Goal: Task Accomplishment & Management: Complete application form

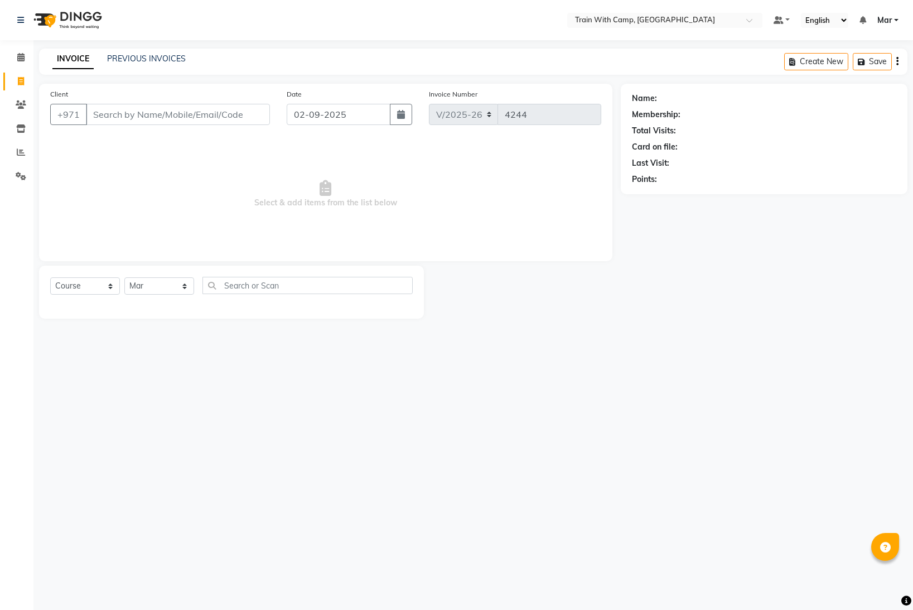
select select "910"
select select "service"
select select "14898"
click at [118, 116] on input "Client" at bounding box center [178, 114] width 184 height 21
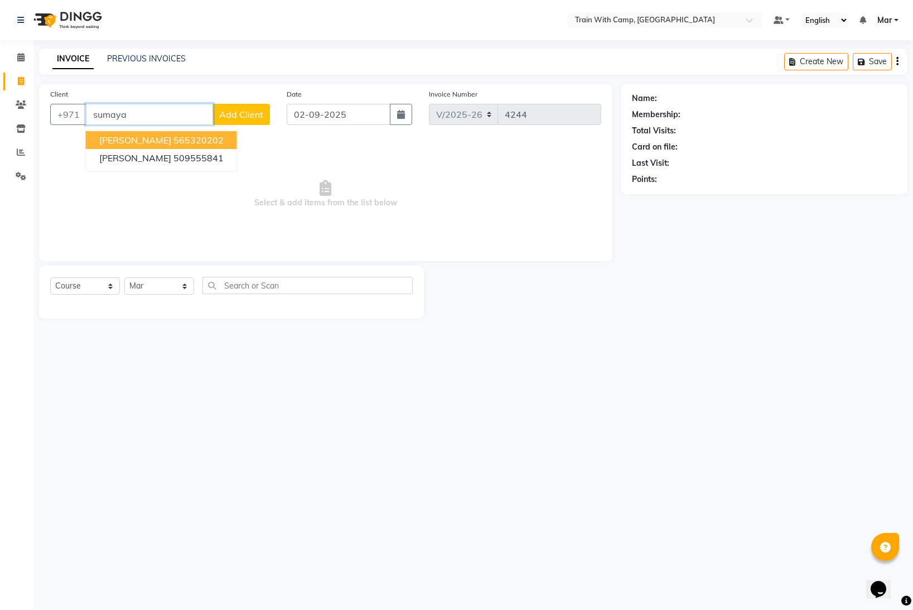
click at [185, 138] on button "[PERSON_NAME] 565320202" at bounding box center [161, 140] width 151 height 18
type input "565320202"
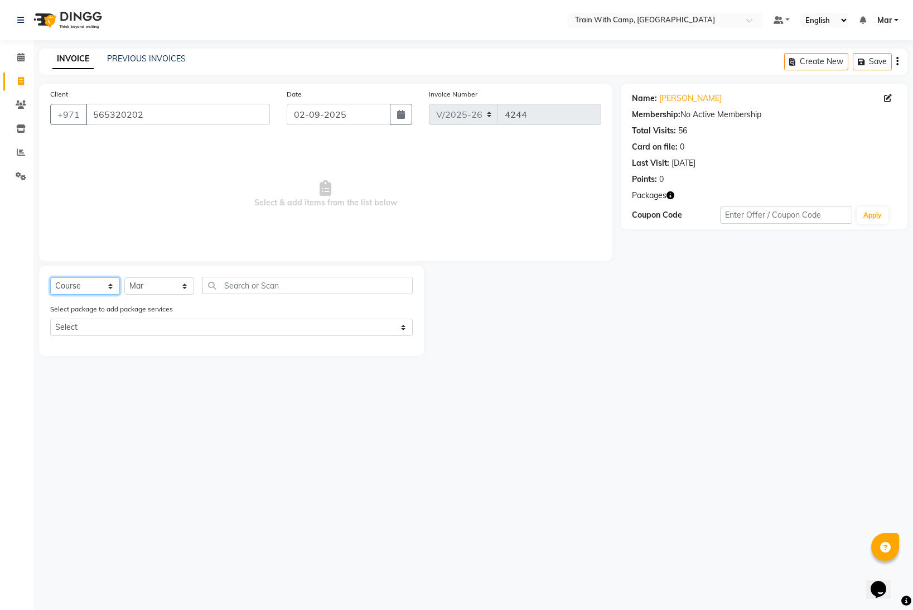
click at [90, 284] on select "Select Course Product Membership Package Voucher Prepaid Gift Card" at bounding box center [85, 285] width 70 height 17
select select "product"
click at [50, 277] on select "Select Course Product Membership Package Voucher Prepaid Gift Card" at bounding box center [85, 285] width 70 height 17
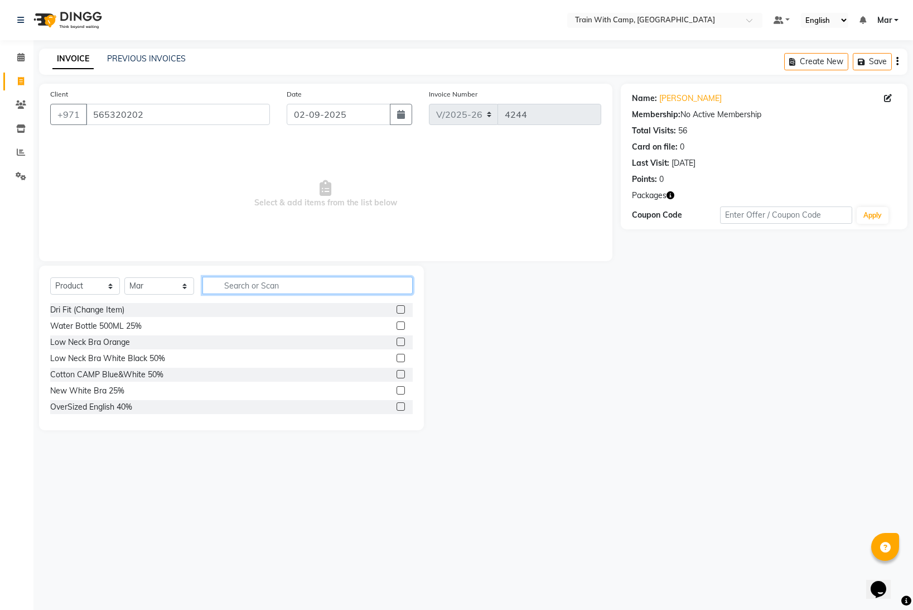
click at [267, 287] on input "text" at bounding box center [307, 285] width 210 height 17
type input "socks"
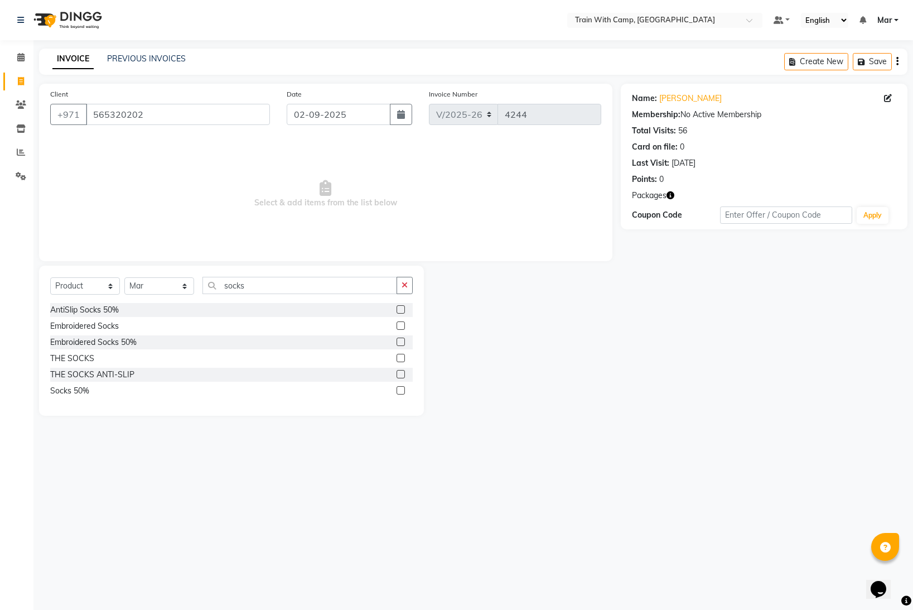
click at [402, 325] on label at bounding box center [401, 325] width 8 height 8
click at [402, 325] on input "checkbox" at bounding box center [400, 325] width 7 height 7
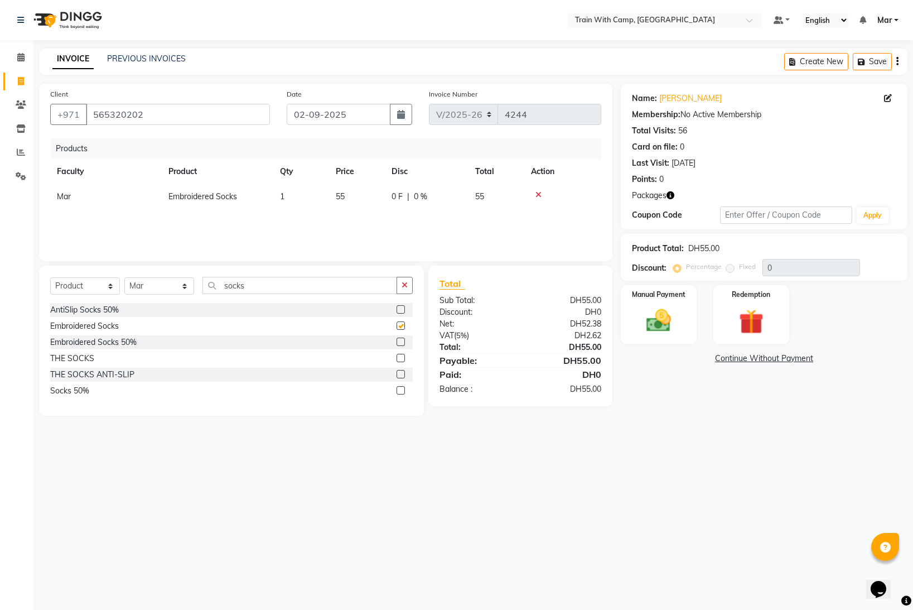
checkbox input "false"
drag, startPoint x: 253, startPoint y: 285, endPoint x: 182, endPoint y: 284, distance: 70.8
click at [182, 284] on div "Select Course Product Membership Package Voucher Prepaid Gift Card Select Facul…" at bounding box center [231, 290] width 363 height 26
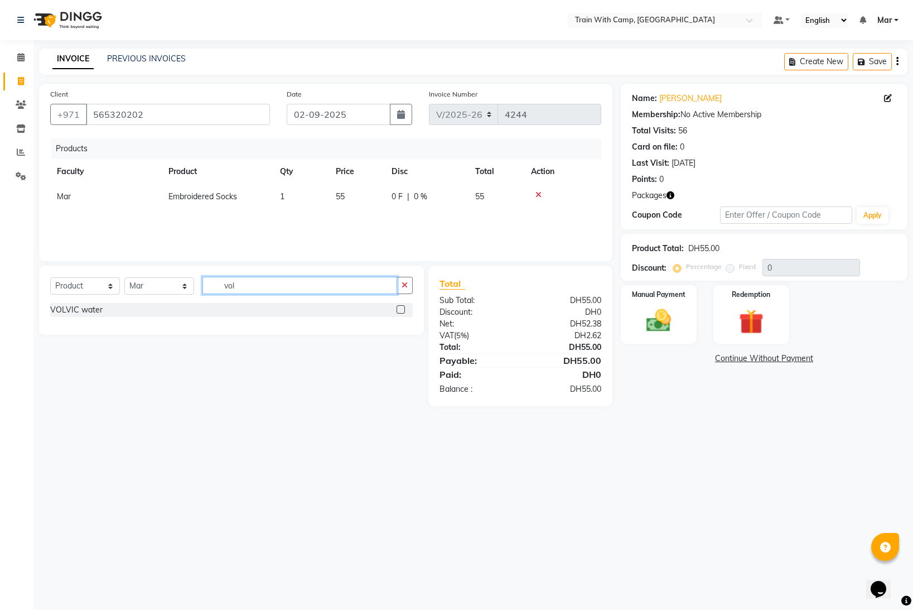
type input "vol"
click at [403, 305] on div at bounding box center [405, 310] width 16 height 14
drag, startPoint x: 402, startPoint y: 306, endPoint x: 394, endPoint y: 305, distance: 8.4
click at [402, 306] on label at bounding box center [401, 309] width 8 height 8
click at [402, 306] on input "checkbox" at bounding box center [400, 309] width 7 height 7
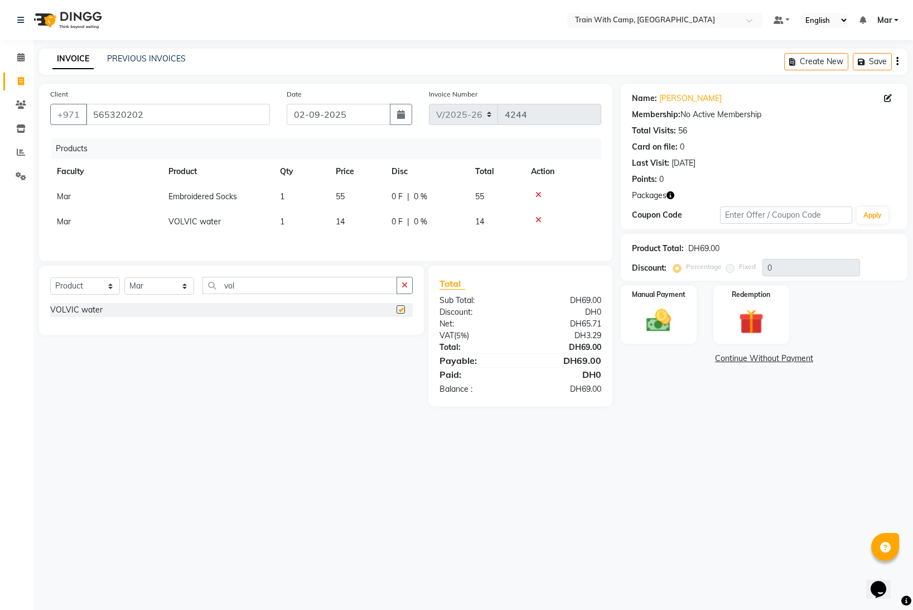
checkbox input "false"
click at [654, 324] on img at bounding box center [659, 321] width 42 height 30
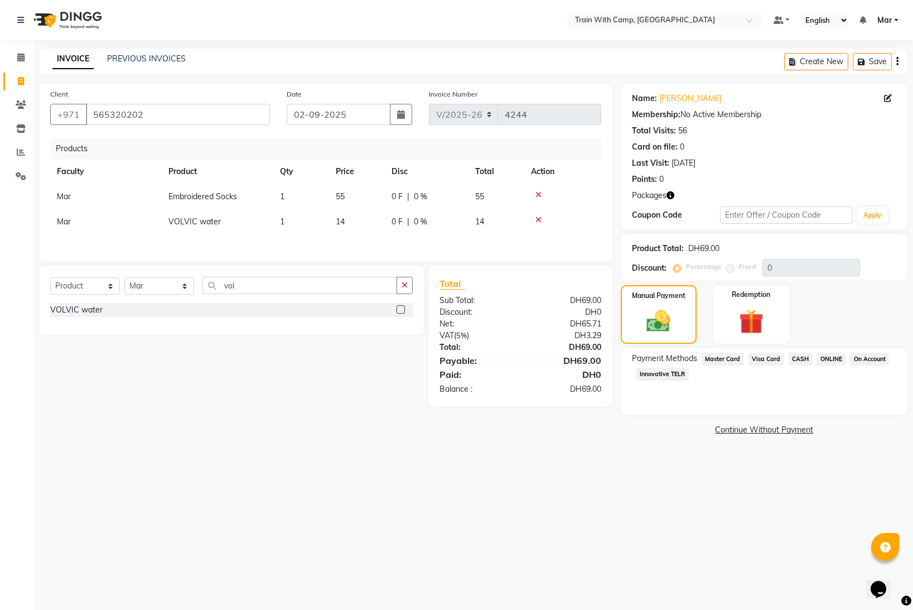
click at [767, 361] on span "Visa Card" at bounding box center [766, 358] width 36 height 13
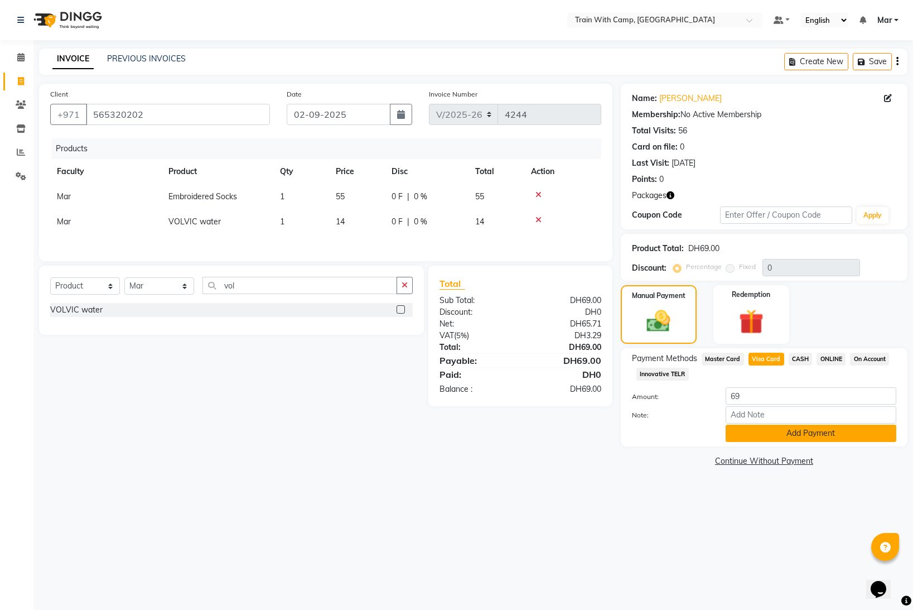
click at [771, 430] on button "Add Payment" at bounding box center [811, 432] width 171 height 17
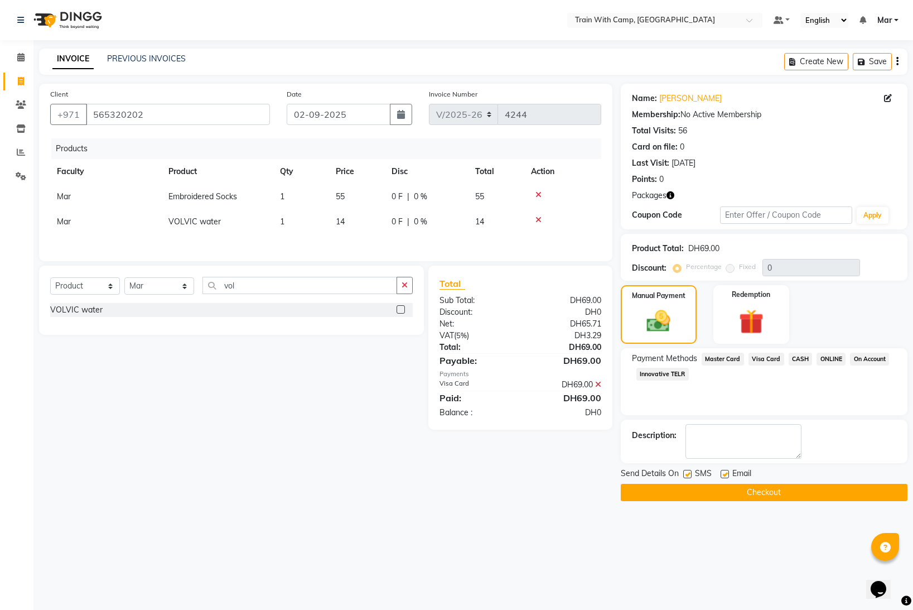
click at [725, 473] on label at bounding box center [725, 474] width 8 height 8
click at [725, 473] on input "checkbox" at bounding box center [724, 474] width 7 height 7
checkbox input "false"
drag, startPoint x: 687, startPoint y: 475, endPoint x: 694, endPoint y: 484, distance: 10.7
click at [688, 476] on label at bounding box center [687, 474] width 8 height 8
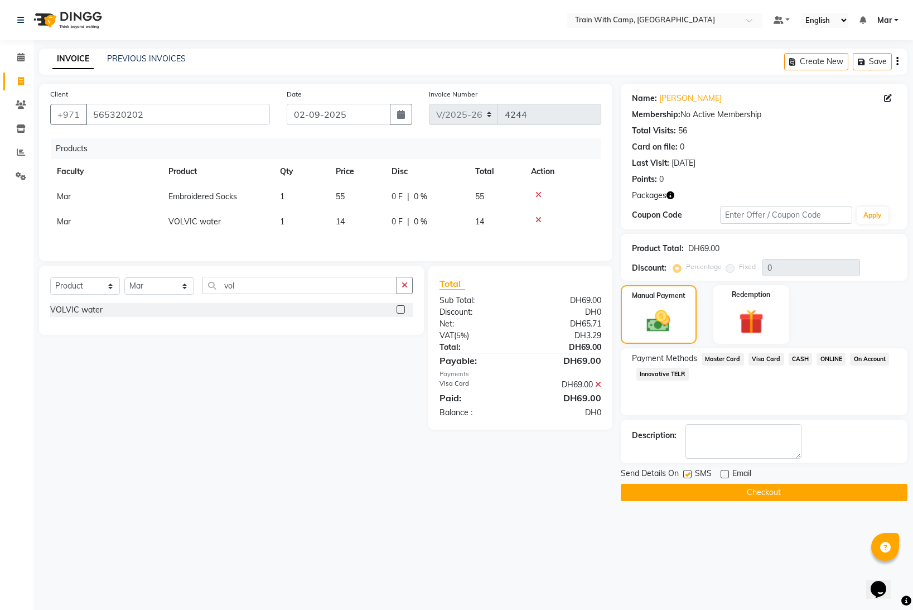
click at [688, 476] on input "checkbox" at bounding box center [686, 474] width 7 height 7
checkbox input "false"
click at [704, 491] on button "Checkout" at bounding box center [764, 492] width 287 height 17
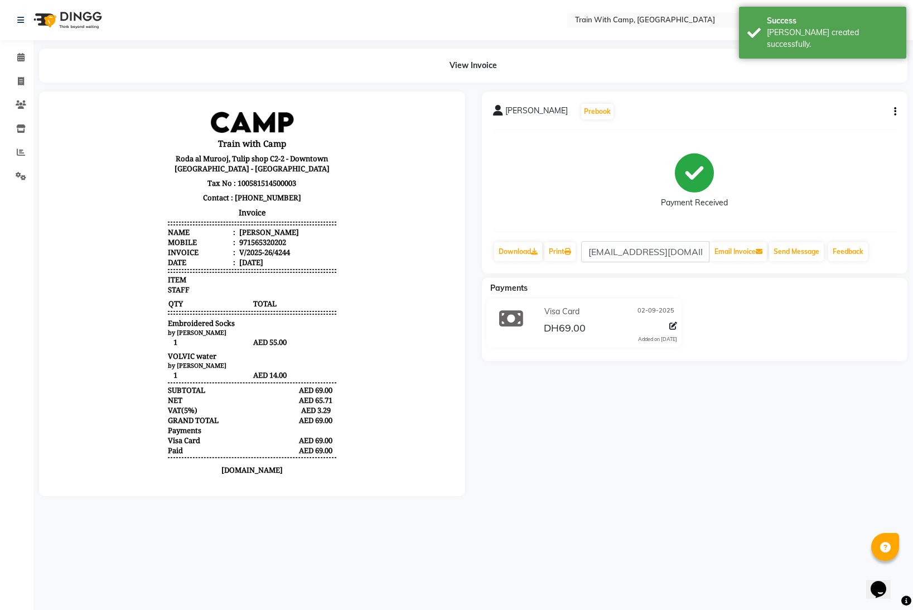
drag, startPoint x: 506, startPoint y: 112, endPoint x: 581, endPoint y: 116, distance: 75.4
click at [581, 116] on div "[PERSON_NAME] Prebook" at bounding box center [554, 112] width 122 height 18
copy span "[PERSON_NAME]"
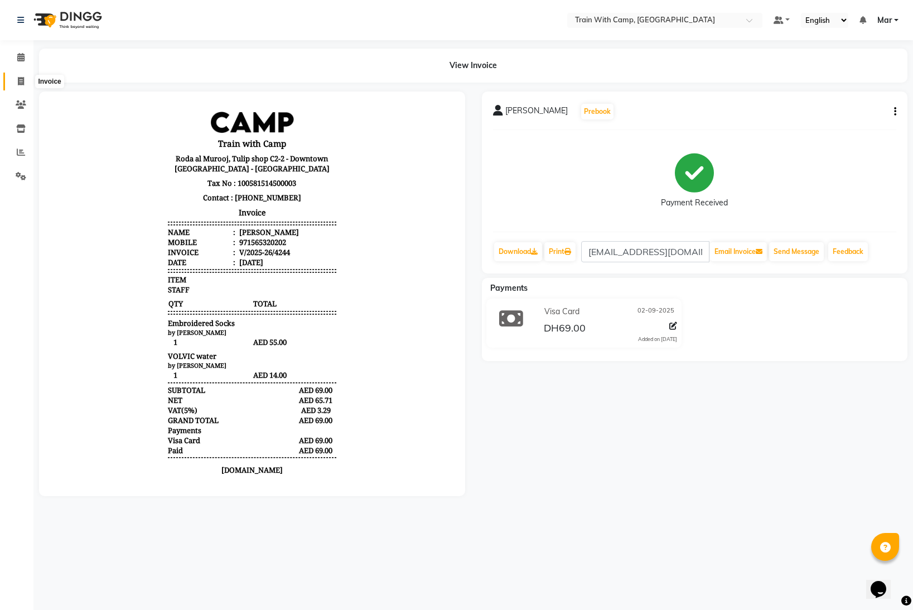
click at [25, 83] on span at bounding box center [21, 81] width 20 height 13
select select "service"
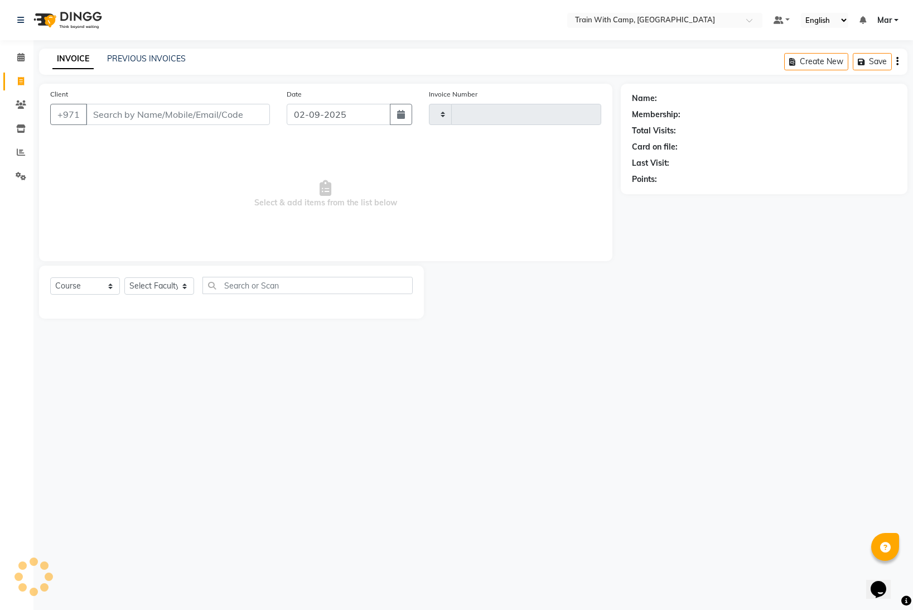
type input "4245"
select select "910"
select select "14898"
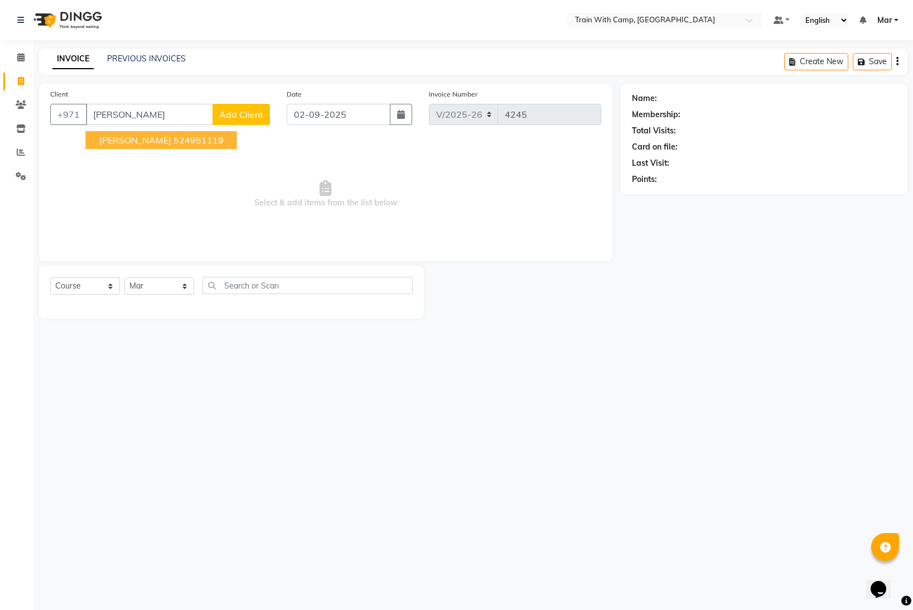
click at [173, 143] on ngb-highlight "524951119" at bounding box center [198, 139] width 50 height 11
type input "524951119"
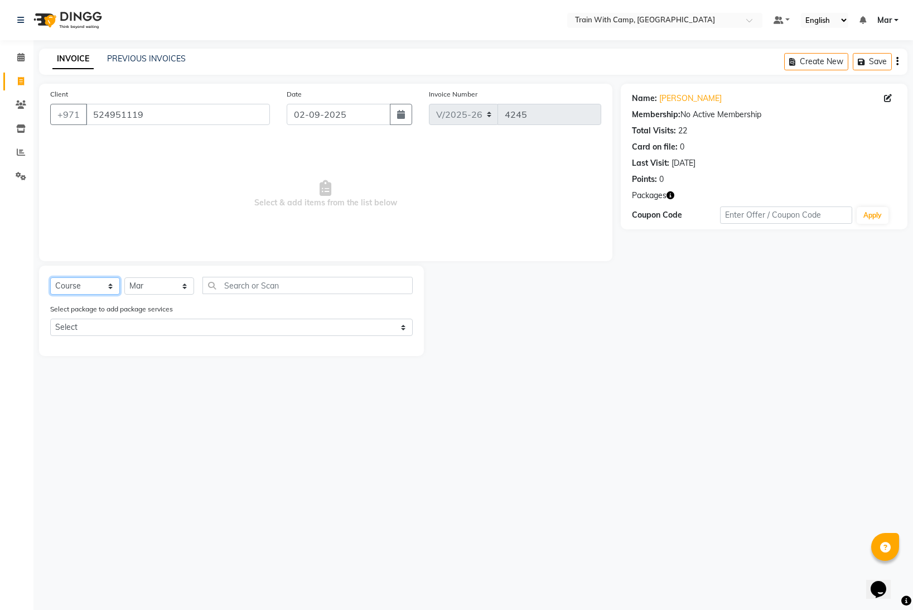
click at [94, 290] on select "Select Course Product Membership Package Voucher Prepaid Gift Card" at bounding box center [85, 285] width 70 height 17
select select "product"
click at [50, 277] on select "Select Course Product Membership Package Voucher Prepaid Gift Card" at bounding box center [85, 285] width 70 height 17
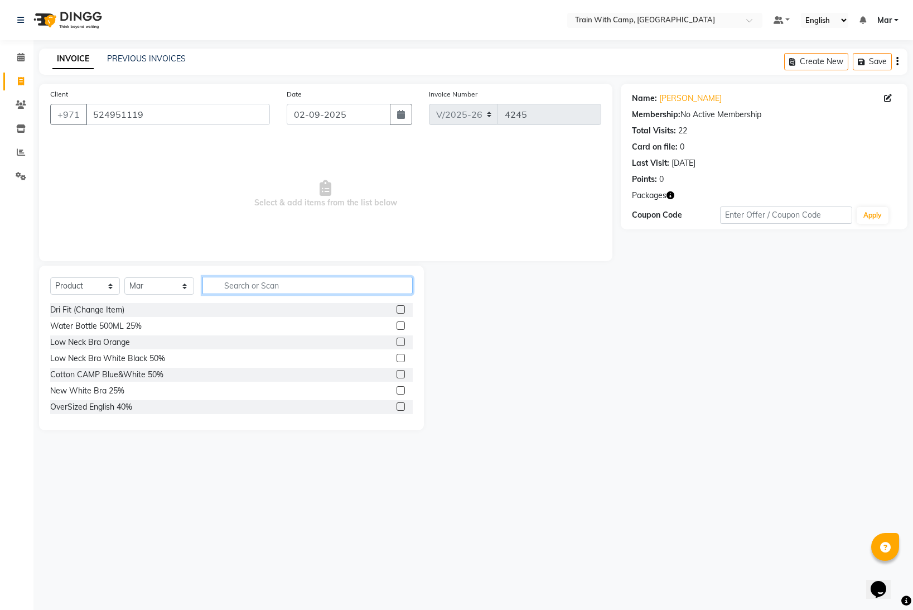
click at [237, 280] on input "text" at bounding box center [307, 285] width 210 height 17
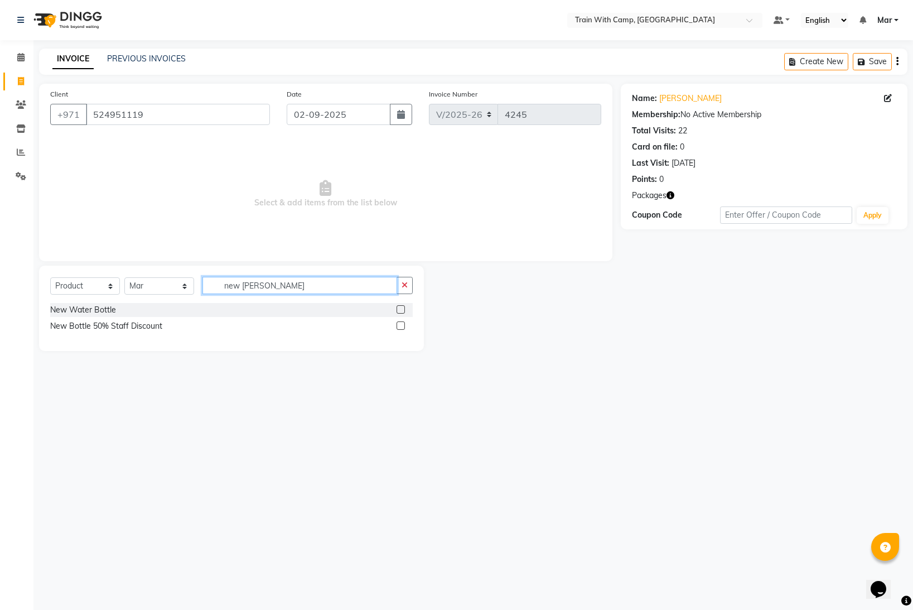
type input "new [PERSON_NAME]"
click at [401, 311] on label at bounding box center [401, 309] width 8 height 8
click at [401, 311] on input "checkbox" at bounding box center [400, 309] width 7 height 7
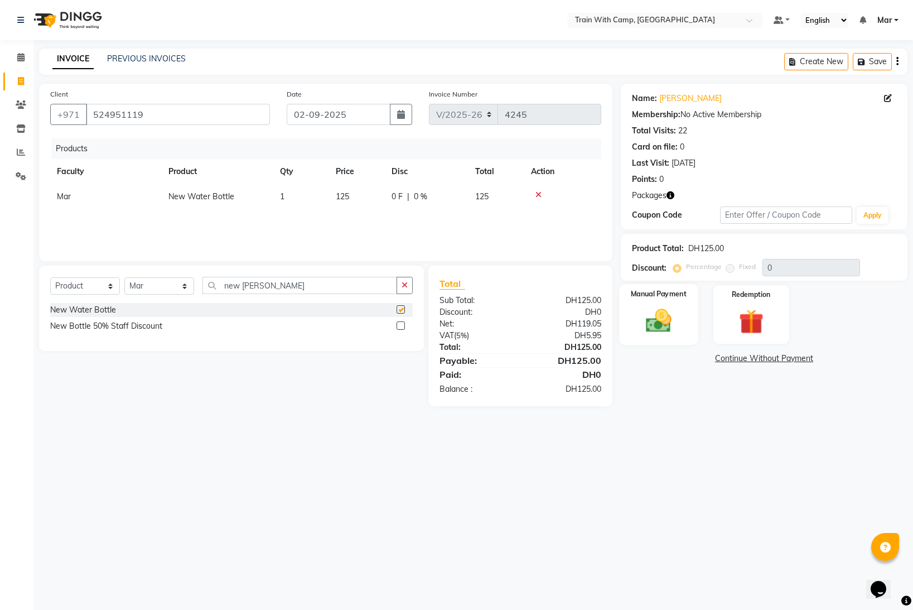
checkbox input "false"
click at [657, 319] on img at bounding box center [659, 321] width 42 height 30
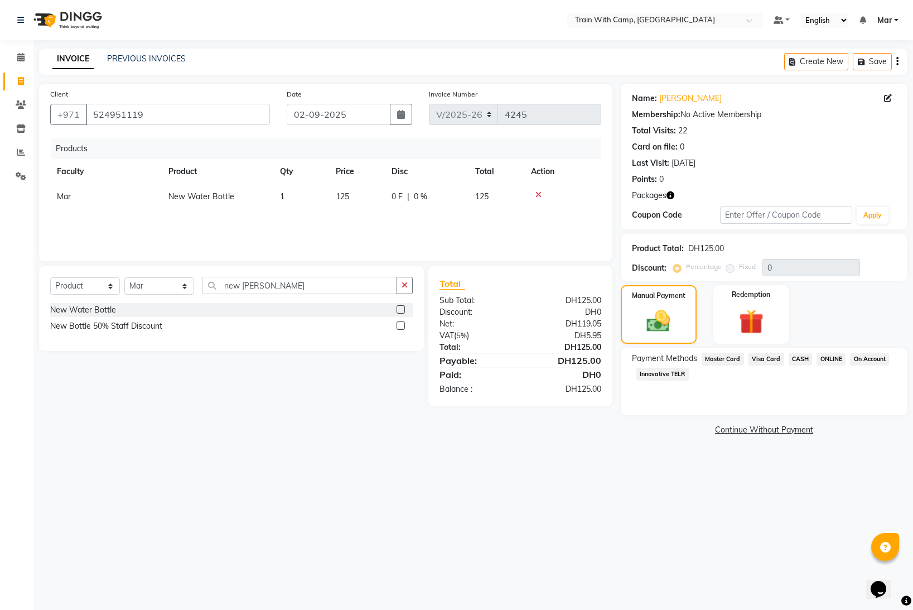
click at [761, 359] on span "Visa Card" at bounding box center [766, 358] width 36 height 13
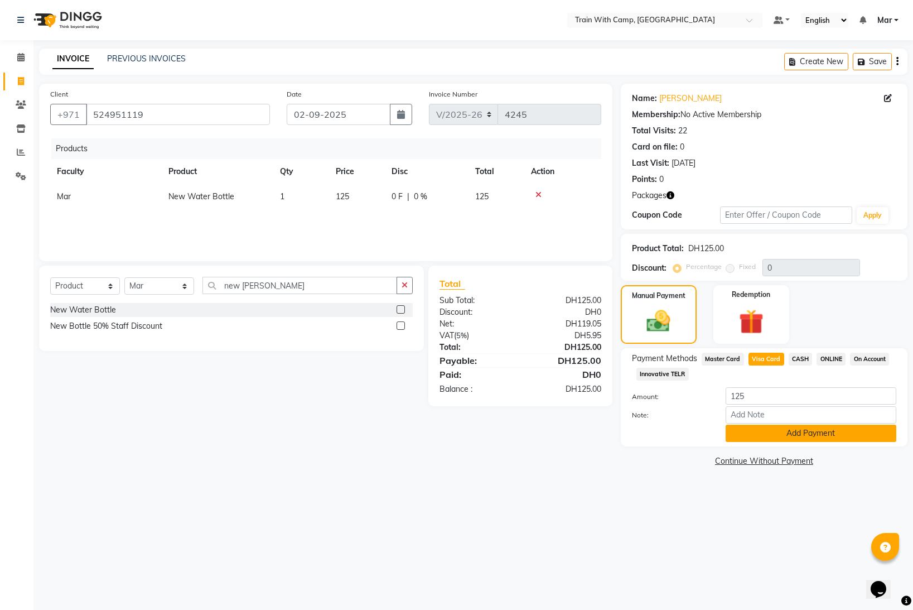
click at [773, 428] on button "Add Payment" at bounding box center [811, 432] width 171 height 17
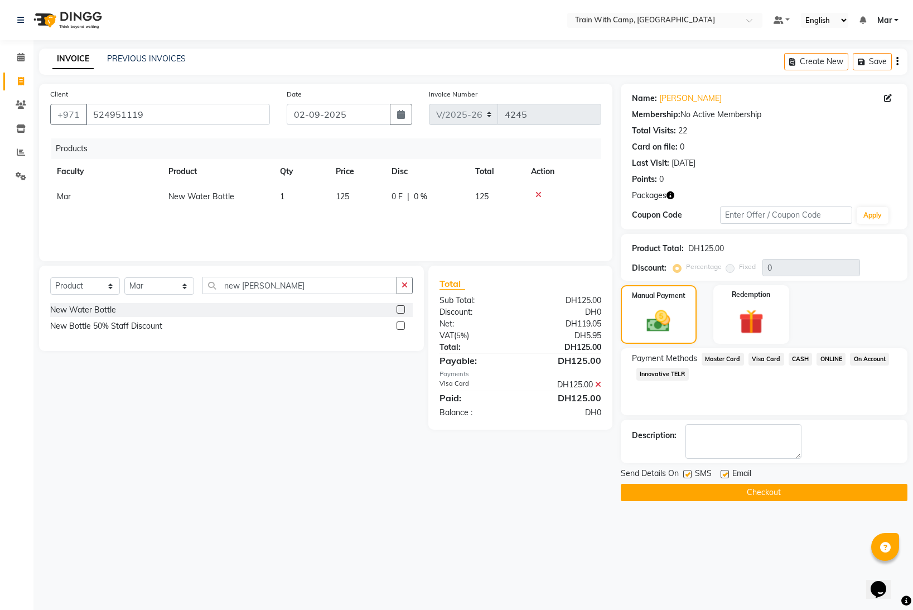
drag, startPoint x: 723, startPoint y: 476, endPoint x: 704, endPoint y: 476, distance: 19.0
click at [723, 476] on label at bounding box center [725, 474] width 8 height 8
click at [723, 476] on input "checkbox" at bounding box center [724, 474] width 7 height 7
checkbox input "false"
click at [690, 472] on label at bounding box center [687, 474] width 8 height 8
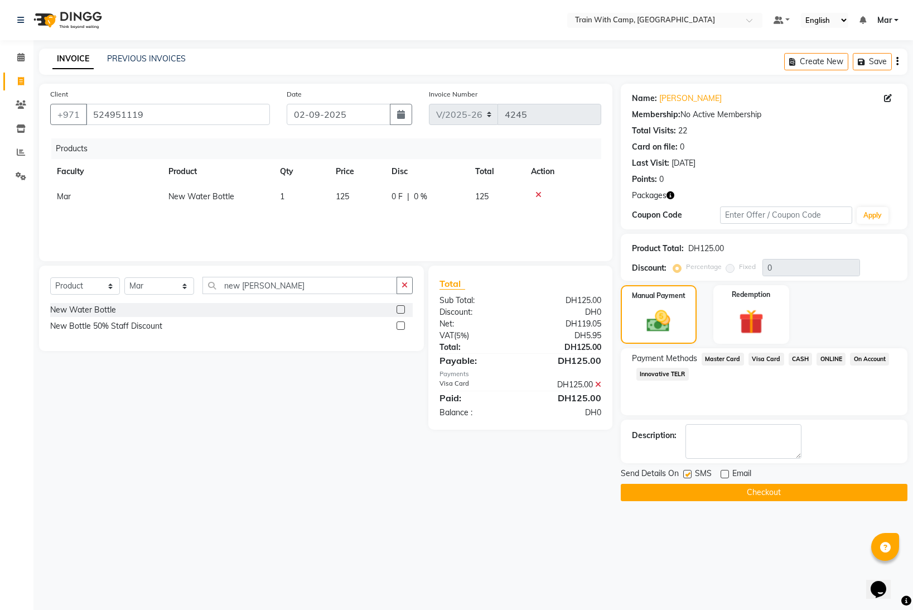
click at [690, 472] on input "checkbox" at bounding box center [686, 474] width 7 height 7
checkbox input "false"
click at [707, 491] on button "Checkout" at bounding box center [764, 492] width 287 height 17
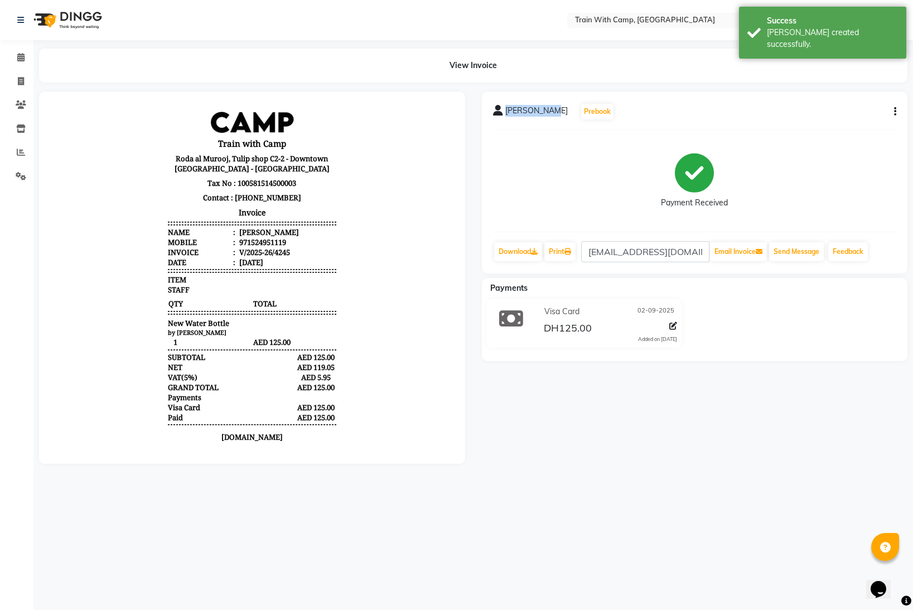
drag, startPoint x: 505, startPoint y: 109, endPoint x: 556, endPoint y: 112, distance: 51.4
click at [556, 112] on div "[PERSON_NAME] Prebook" at bounding box center [554, 112] width 122 height 18
copy span "[PERSON_NAME]"
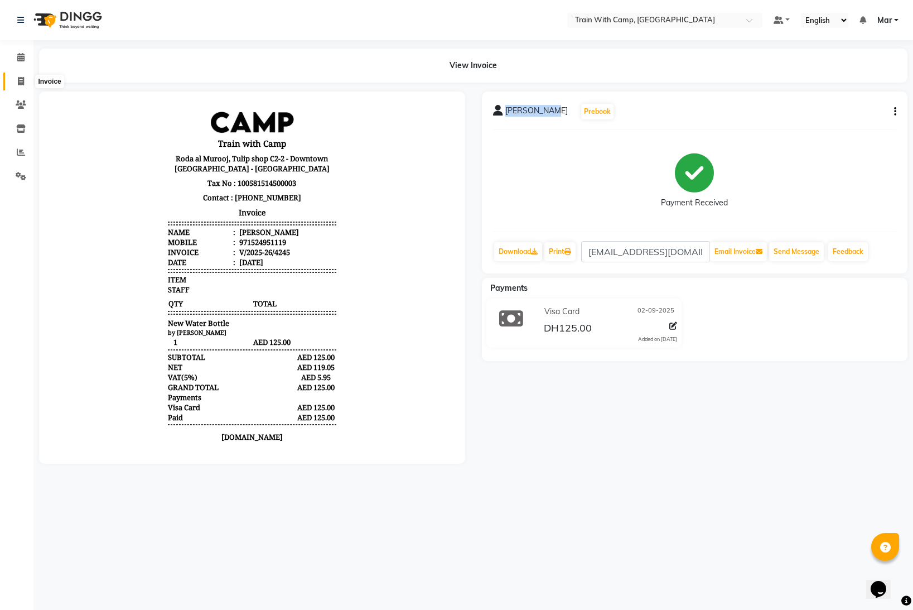
click at [22, 80] on icon at bounding box center [21, 81] width 6 height 8
select select "service"
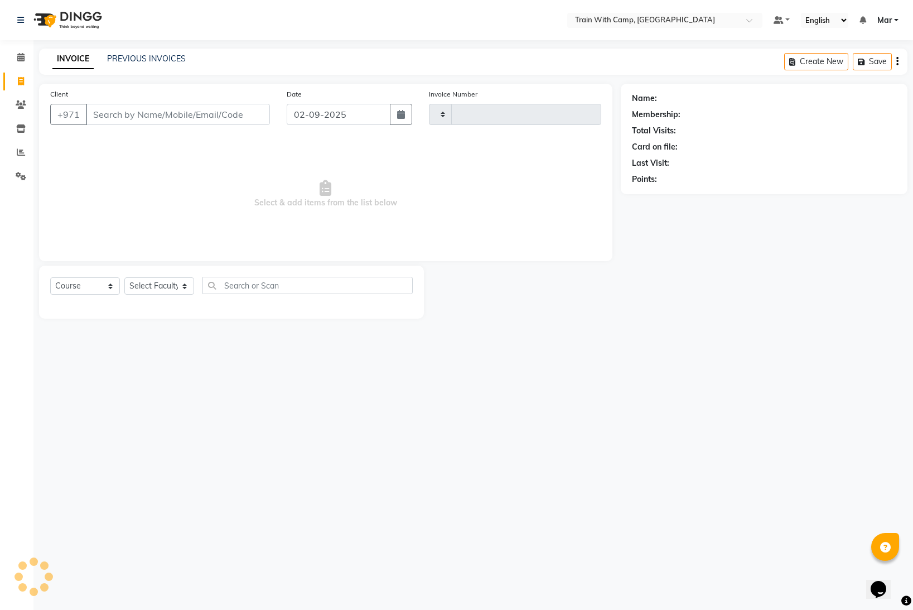
type input "4246"
select select "910"
type input "els"
select select "14898"
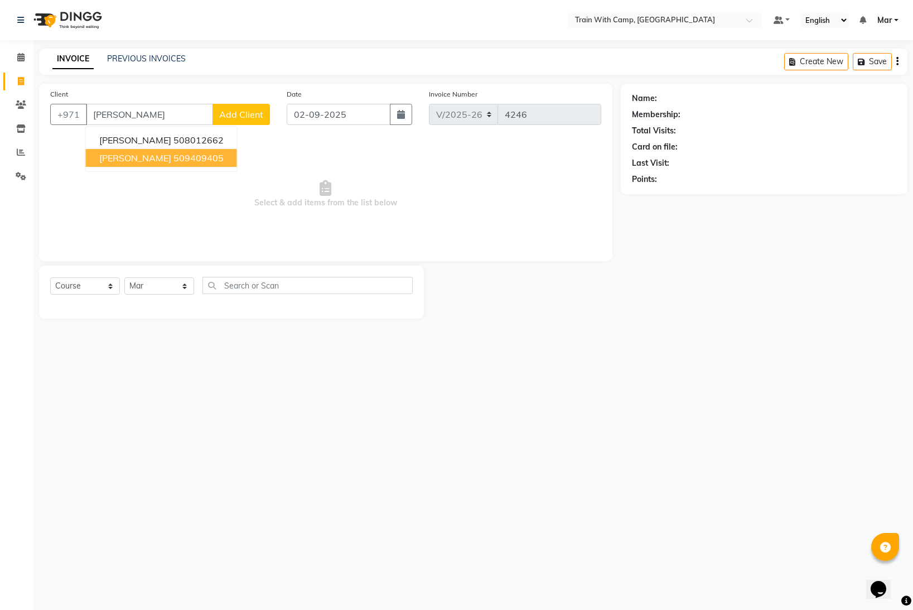
click at [149, 154] on span "[PERSON_NAME]" at bounding box center [135, 157] width 72 height 11
type input "509409405"
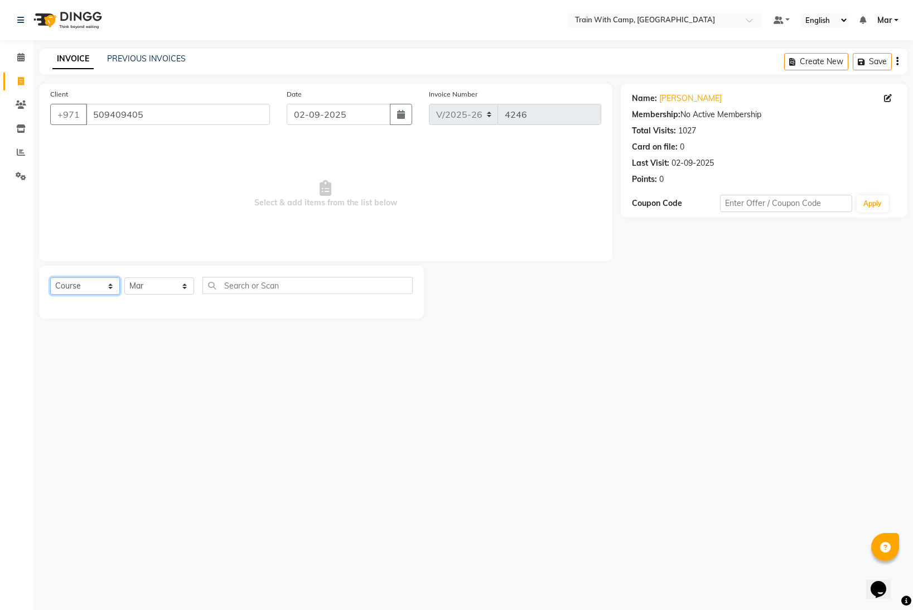
click at [95, 283] on select "Select Course Product Membership Package Voucher Prepaid Gift Card" at bounding box center [85, 285] width 70 height 17
select select "product"
click at [50, 277] on select "Select Course Product Membership Package Voucher Prepaid Gift Card" at bounding box center [85, 285] width 70 height 17
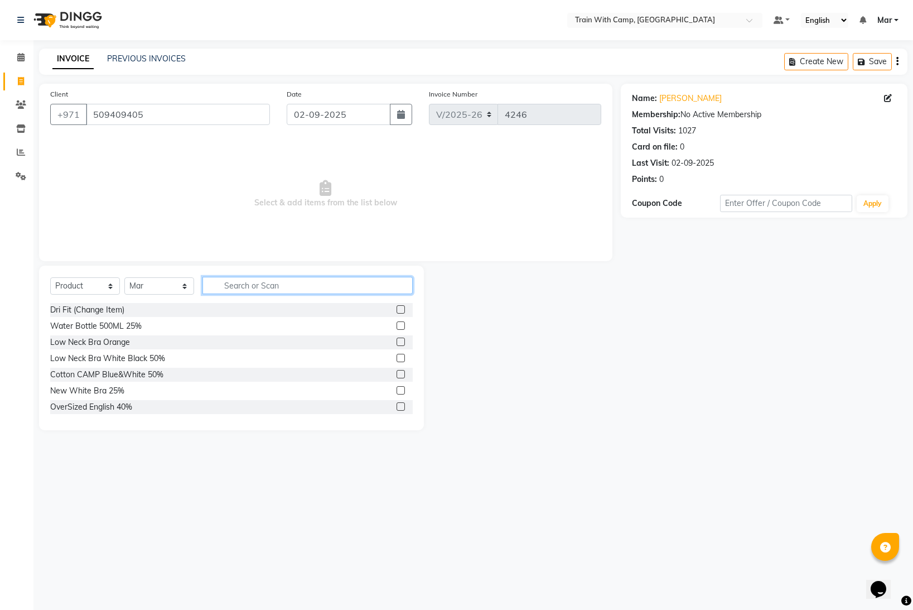
click at [247, 280] on input "text" at bounding box center [307, 285] width 210 height 17
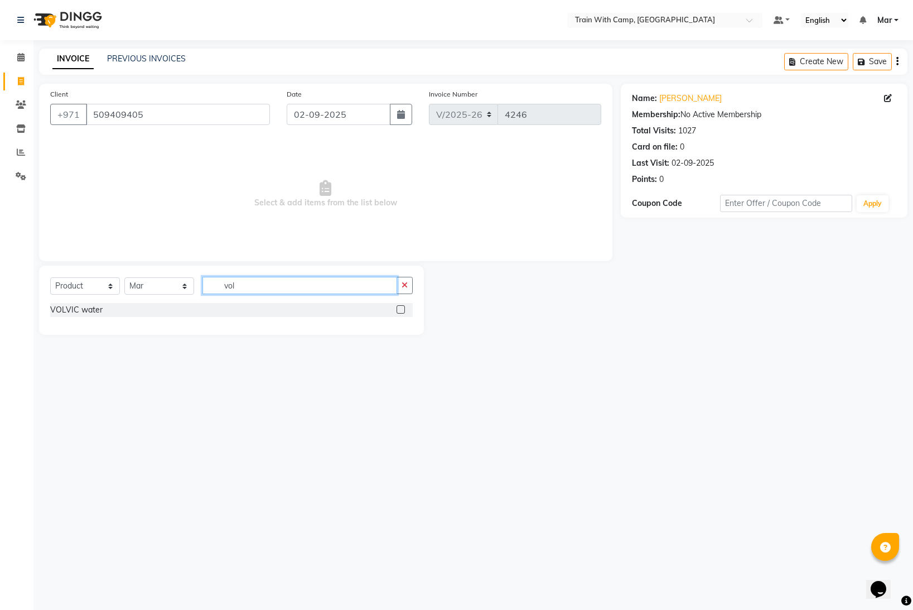
type input "vol"
click at [404, 311] on label at bounding box center [401, 309] width 8 height 8
click at [404, 311] on input "checkbox" at bounding box center [400, 309] width 7 height 7
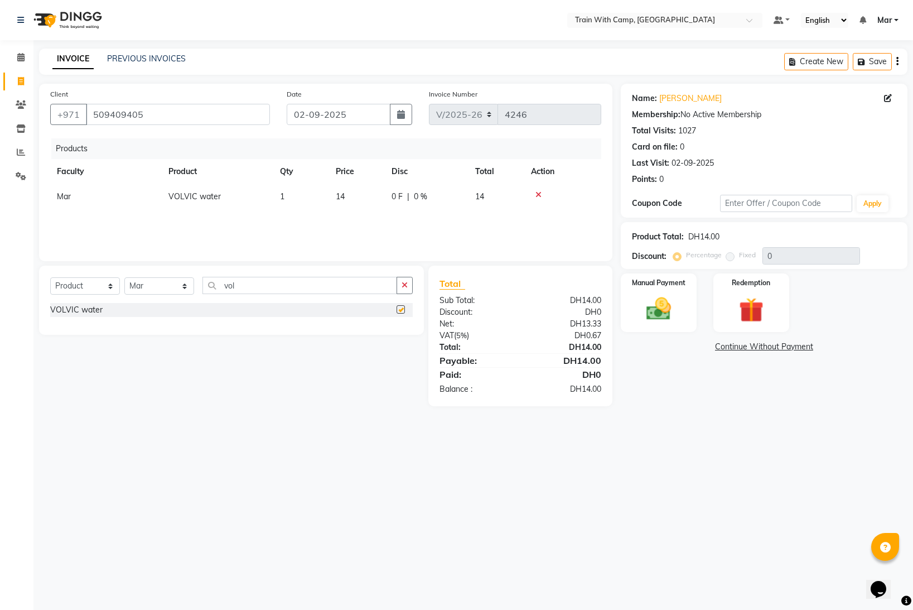
checkbox input "false"
click at [660, 304] on img at bounding box center [659, 309] width 42 height 30
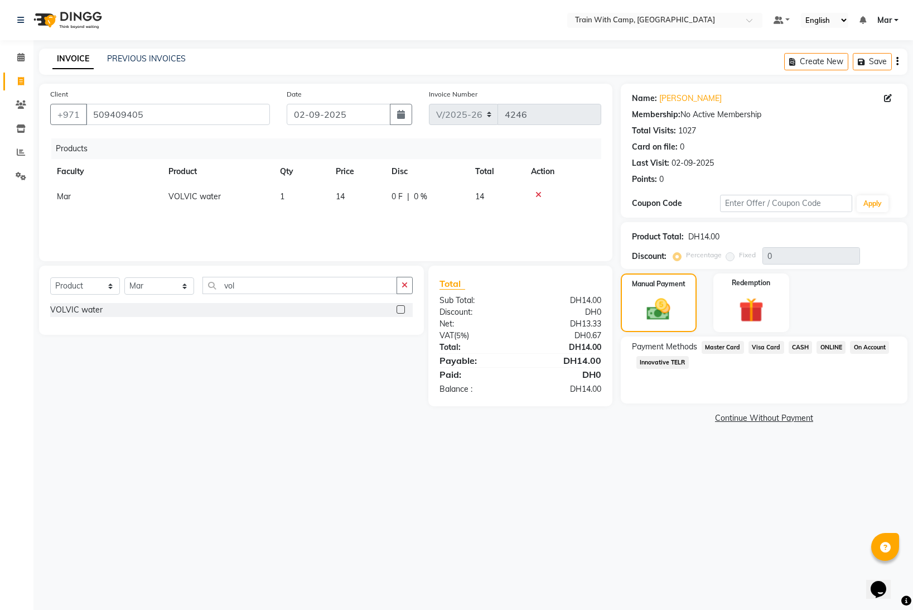
click at [762, 347] on span "Visa Card" at bounding box center [766, 347] width 36 height 13
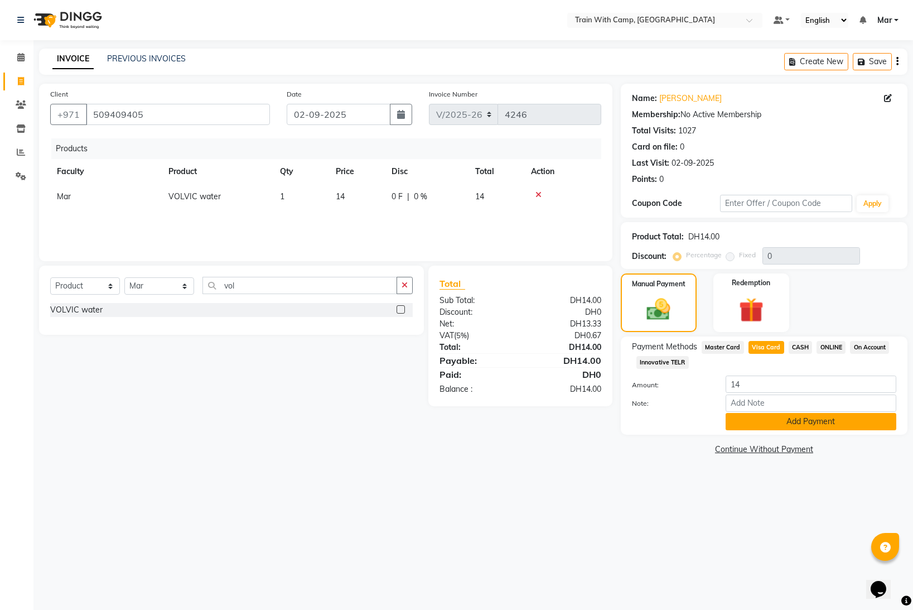
click at [762, 419] on button "Add Payment" at bounding box center [811, 421] width 171 height 17
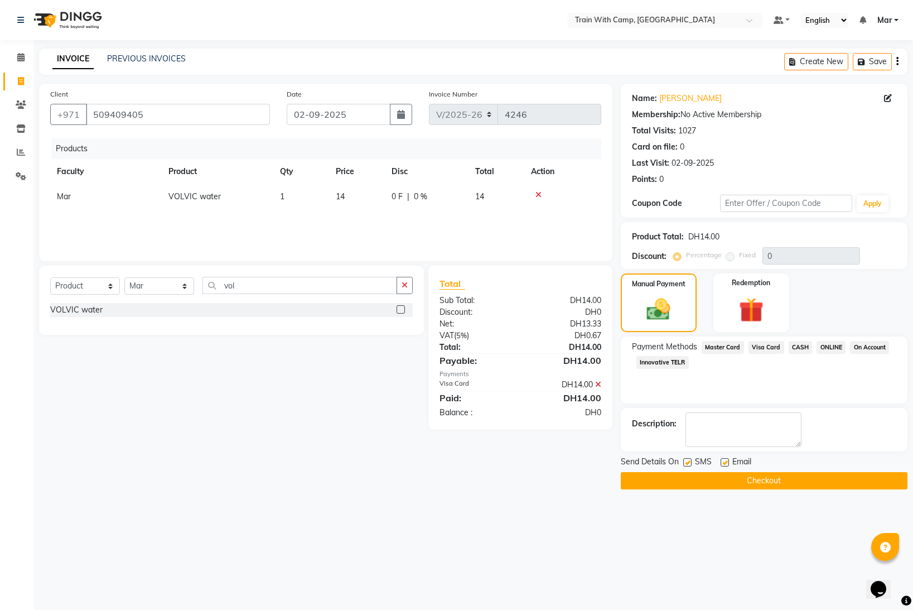
drag, startPoint x: 726, startPoint y: 460, endPoint x: 693, endPoint y: 461, distance: 33.5
click at [726, 460] on label at bounding box center [725, 462] width 8 height 8
click at [726, 460] on input "checkbox" at bounding box center [724, 462] width 7 height 7
checkbox input "false"
drag, startPoint x: 690, startPoint y: 461, endPoint x: 693, endPoint y: 477, distance: 16.0
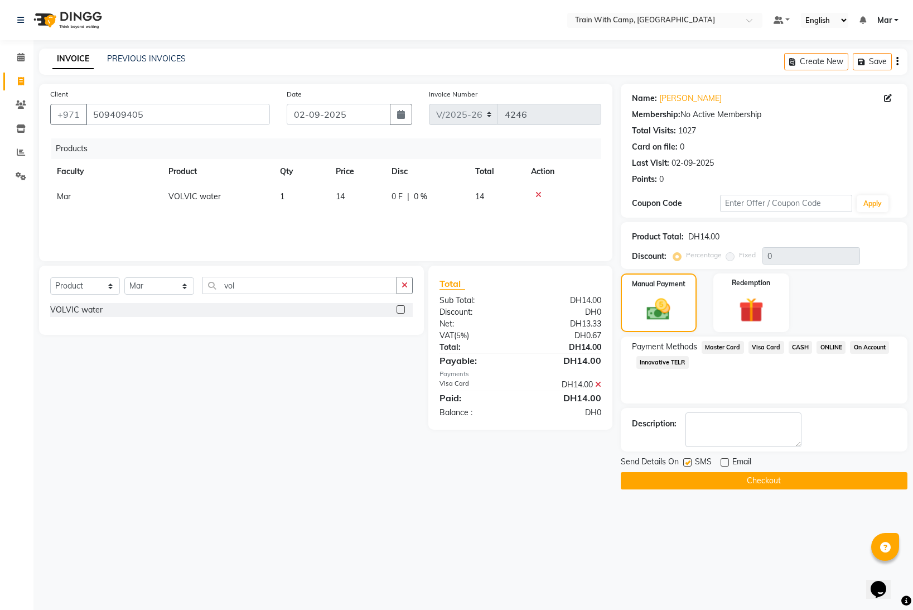
click at [690, 462] on label at bounding box center [687, 462] width 8 height 8
click at [690, 462] on input "checkbox" at bounding box center [686, 462] width 7 height 7
checkbox input "false"
click at [694, 477] on button "Checkout" at bounding box center [764, 480] width 287 height 17
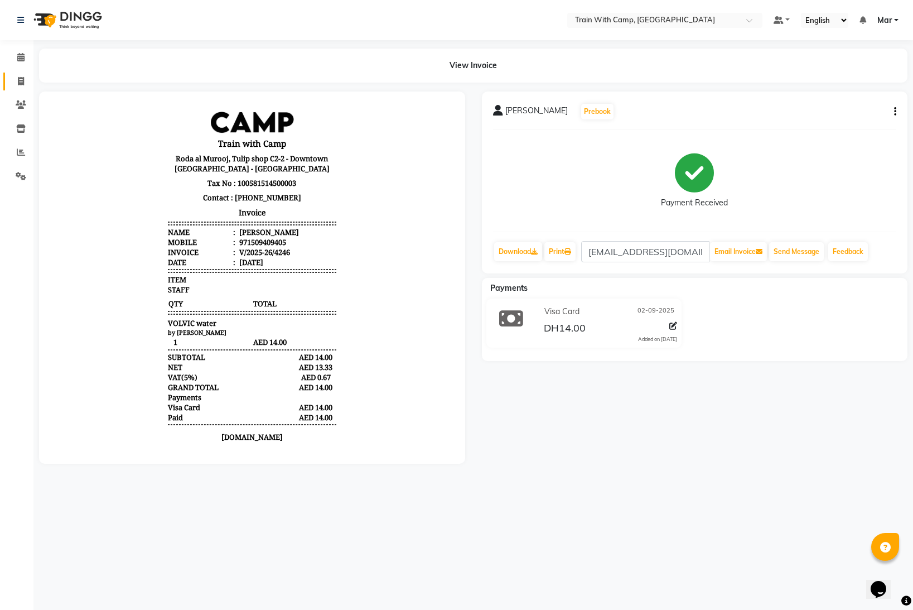
click at [23, 82] on icon at bounding box center [21, 81] width 6 height 8
select select "service"
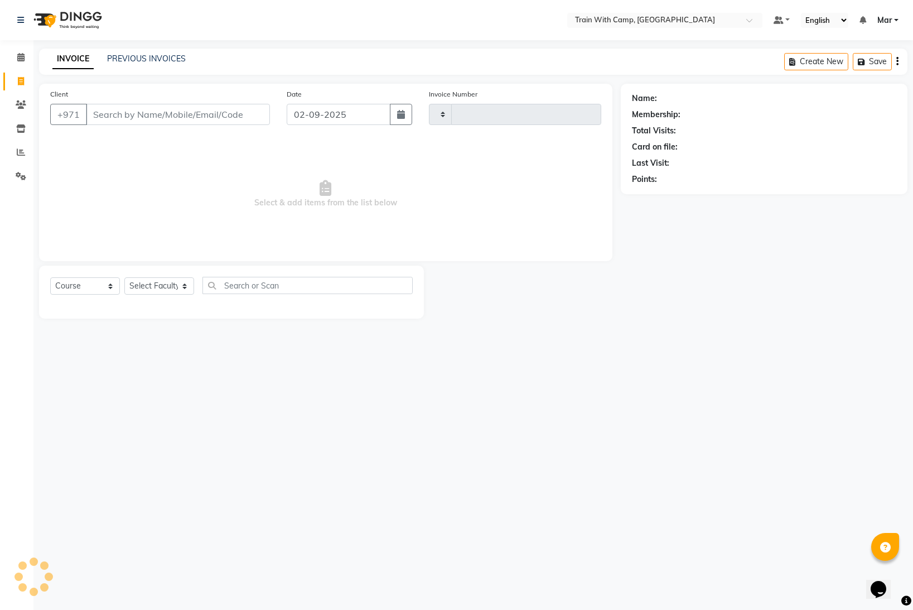
type input "4247"
select select "910"
select select "14898"
click at [85, 283] on select "Select Course Product Membership Package Voucher Prepaid Gift Card" at bounding box center [85, 285] width 70 height 17
select select "product"
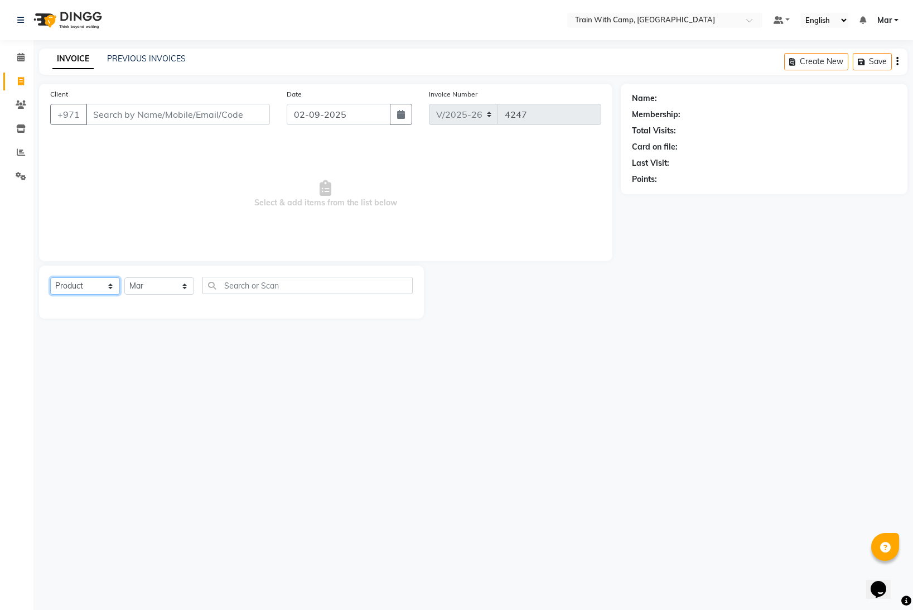
click at [50, 277] on select "Select Course Product Membership Package Voucher Prepaid Gift Card" at bounding box center [85, 285] width 70 height 17
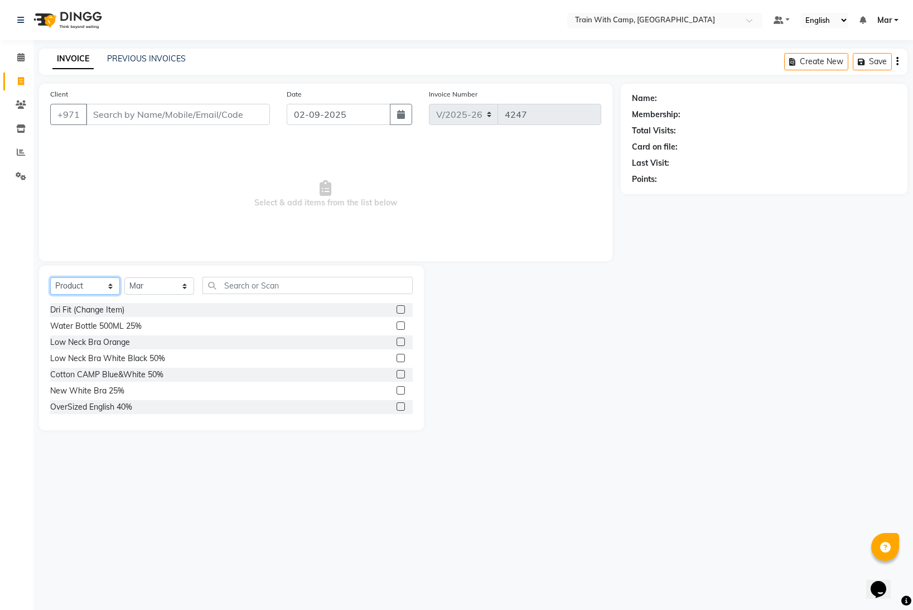
click at [93, 288] on select "Select Course Product Membership Package Voucher Prepaid Gift Card" at bounding box center [85, 285] width 70 height 17
click at [50, 277] on select "Select Course Product Membership Package Voucher Prepaid Gift Card" at bounding box center [85, 285] width 70 height 17
click at [257, 282] on input "text" at bounding box center [307, 285] width 210 height 17
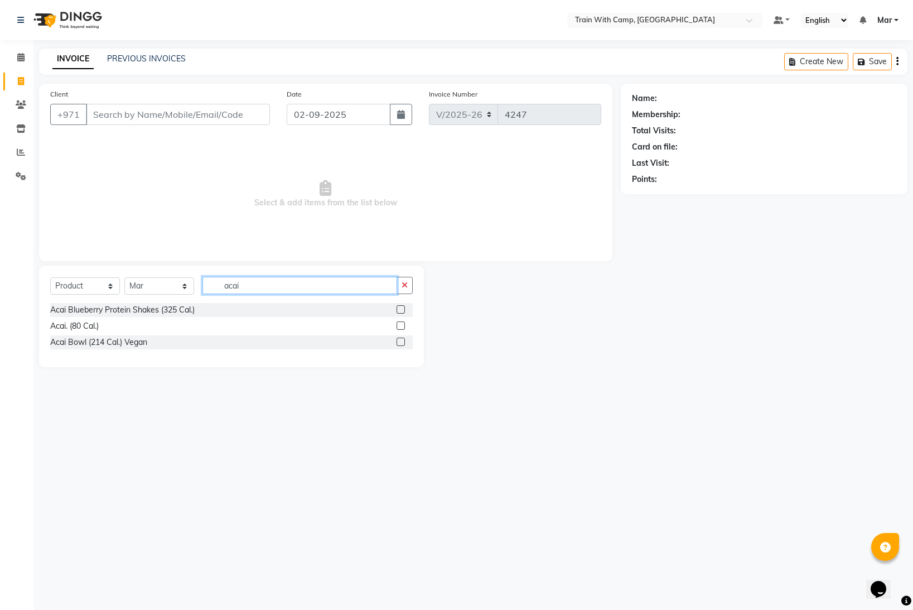
type input "acai"
click at [399, 340] on label at bounding box center [401, 341] width 8 height 8
click at [399, 340] on input "checkbox" at bounding box center [400, 342] width 7 height 7
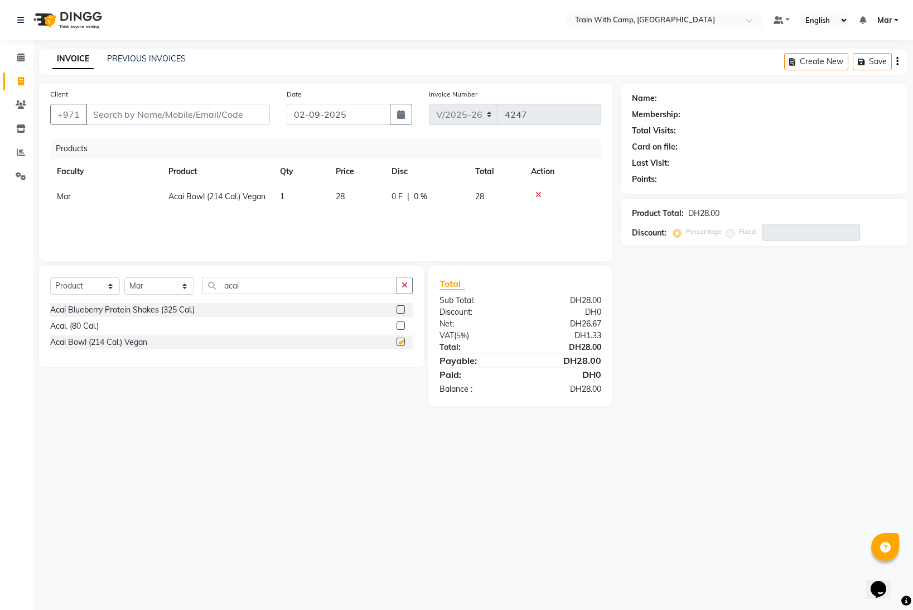
checkbox input "false"
click at [146, 115] on input "Client" at bounding box center [178, 114] width 184 height 21
type input "e"
type input "0"
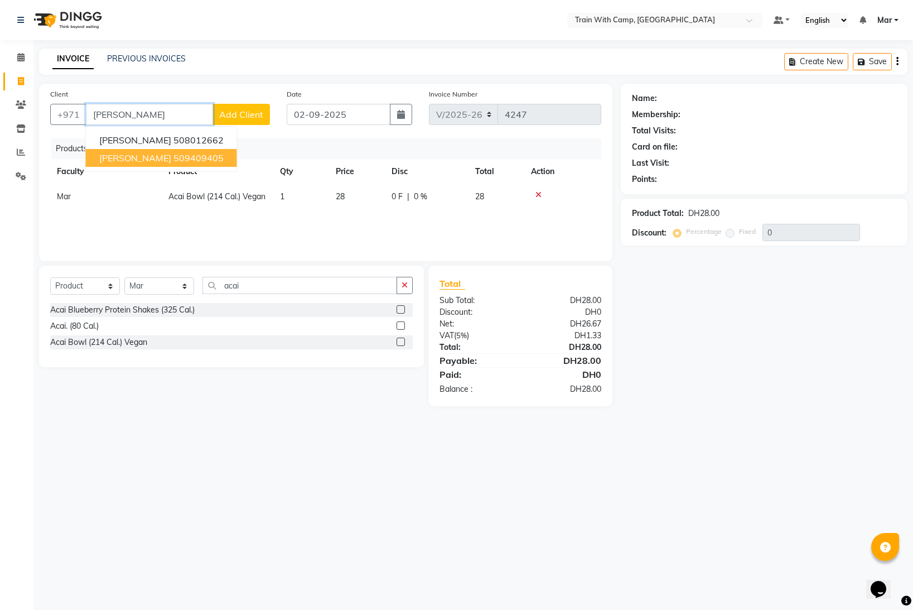
click at [153, 158] on span "[PERSON_NAME]" at bounding box center [135, 157] width 72 height 11
type input "509409405"
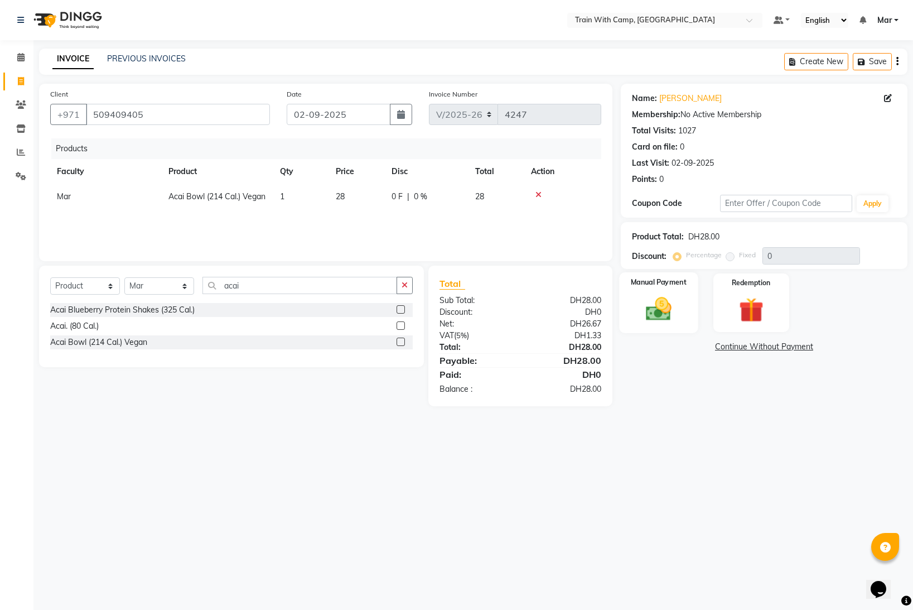
click at [664, 313] on img at bounding box center [659, 309] width 42 height 30
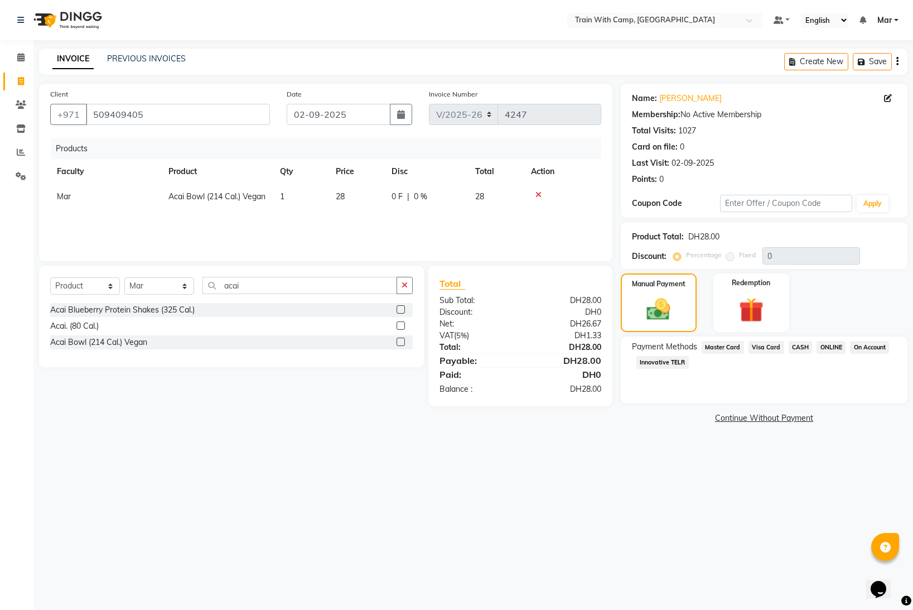
click at [758, 349] on span "Visa Card" at bounding box center [766, 347] width 36 height 13
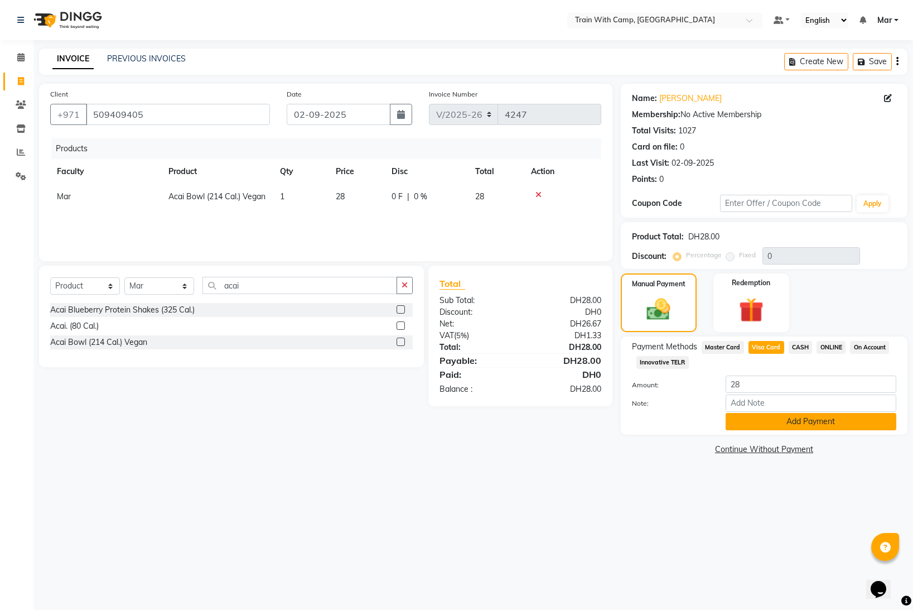
click at [789, 426] on button "Add Payment" at bounding box center [811, 421] width 171 height 17
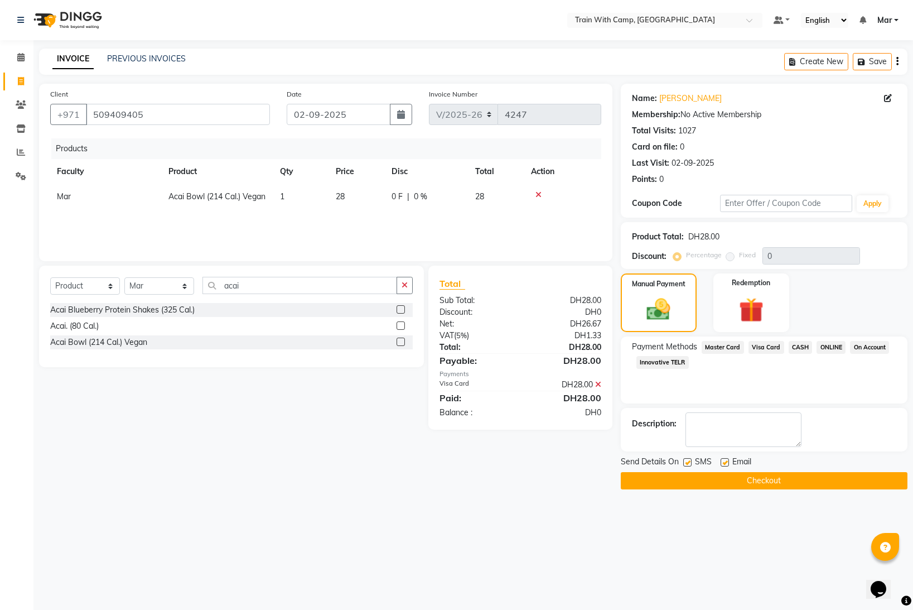
drag, startPoint x: 723, startPoint y: 461, endPoint x: 701, endPoint y: 464, distance: 23.0
click at [723, 462] on label at bounding box center [725, 462] width 8 height 8
click at [723, 462] on input "checkbox" at bounding box center [724, 462] width 7 height 7
checkbox input "false"
drag, startPoint x: 686, startPoint y: 463, endPoint x: 689, endPoint y: 468, distance: 6.0
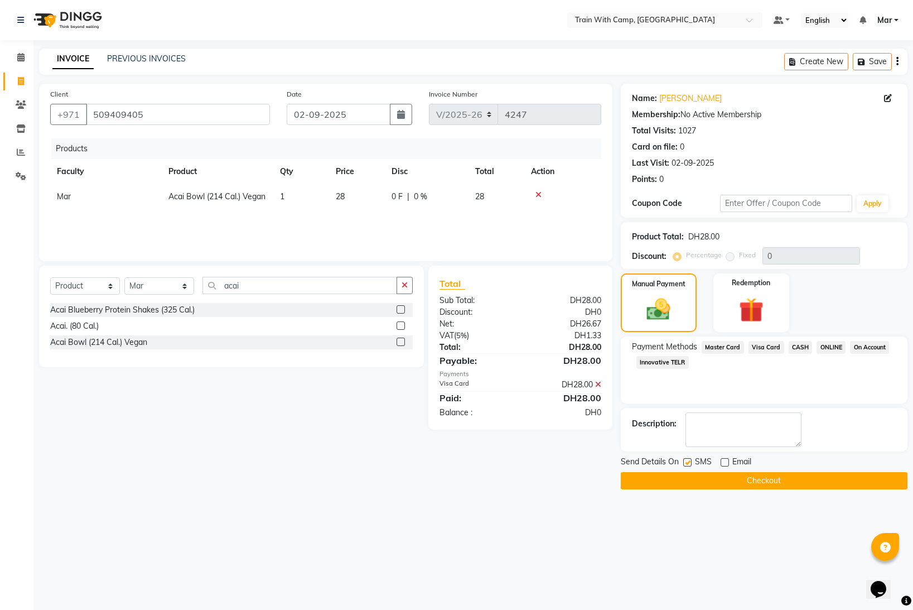
click at [687, 463] on label at bounding box center [687, 462] width 8 height 8
click at [687, 463] on input "checkbox" at bounding box center [686, 462] width 7 height 7
checkbox input "false"
click at [692, 480] on button "Checkout" at bounding box center [764, 480] width 287 height 17
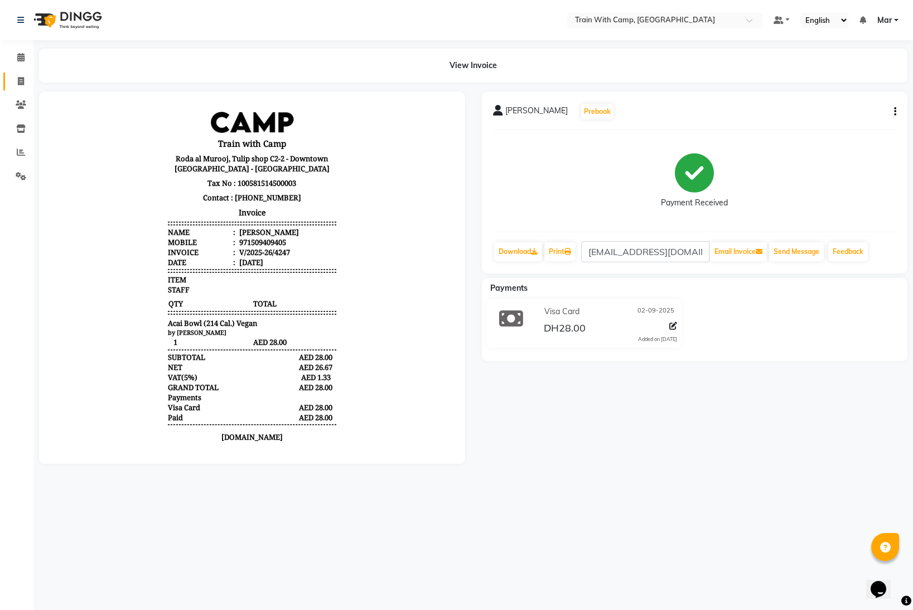
click at [25, 83] on span at bounding box center [21, 81] width 20 height 13
select select "910"
select select "service"
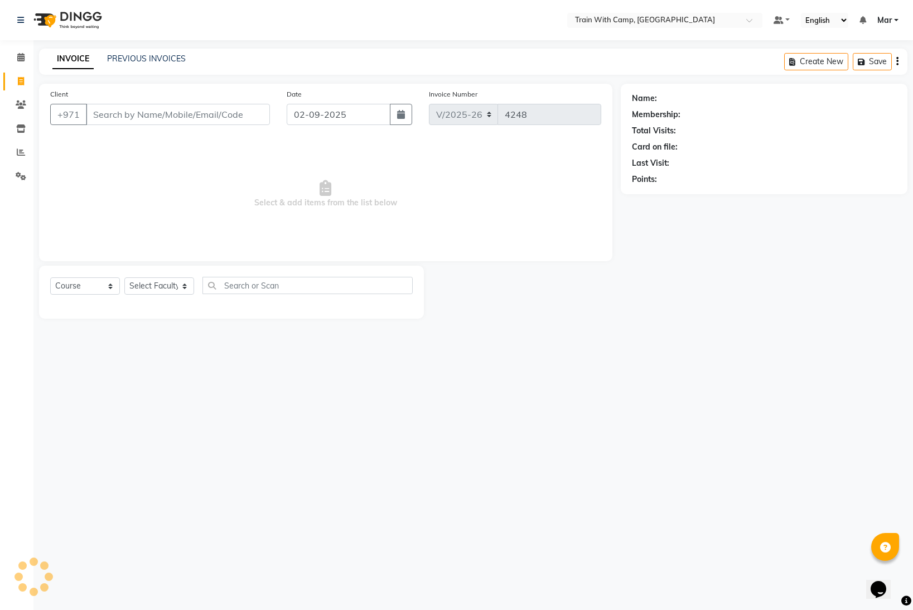
select select "14898"
